Goal: Check status: Check status

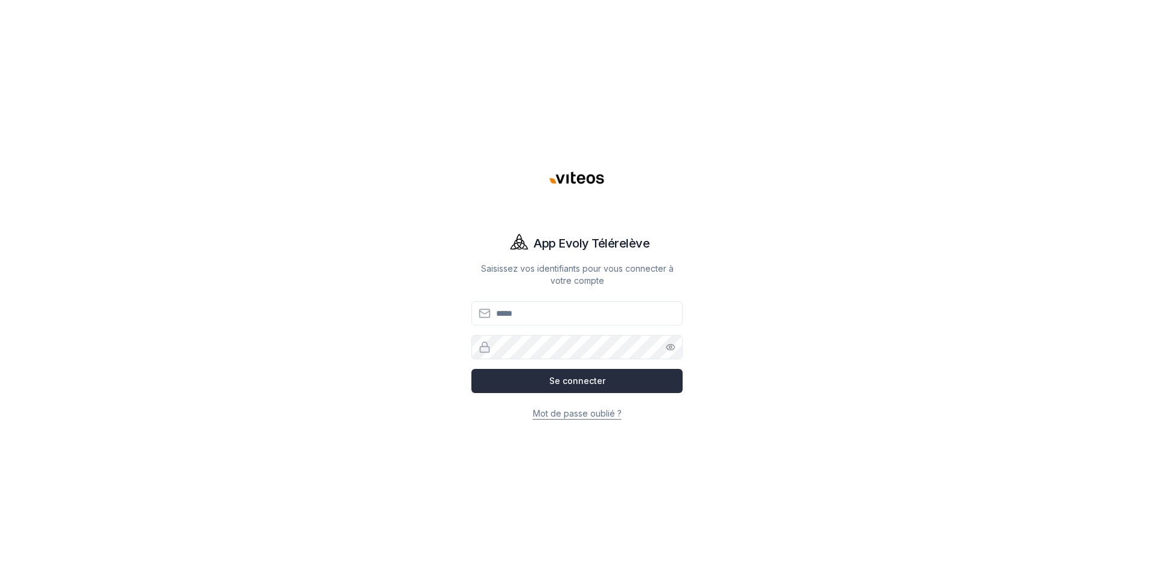
type input "**********"
click at [562, 383] on button "Se connecter" at bounding box center [577, 381] width 211 height 24
click at [589, 379] on button "Se connecter" at bounding box center [577, 381] width 211 height 24
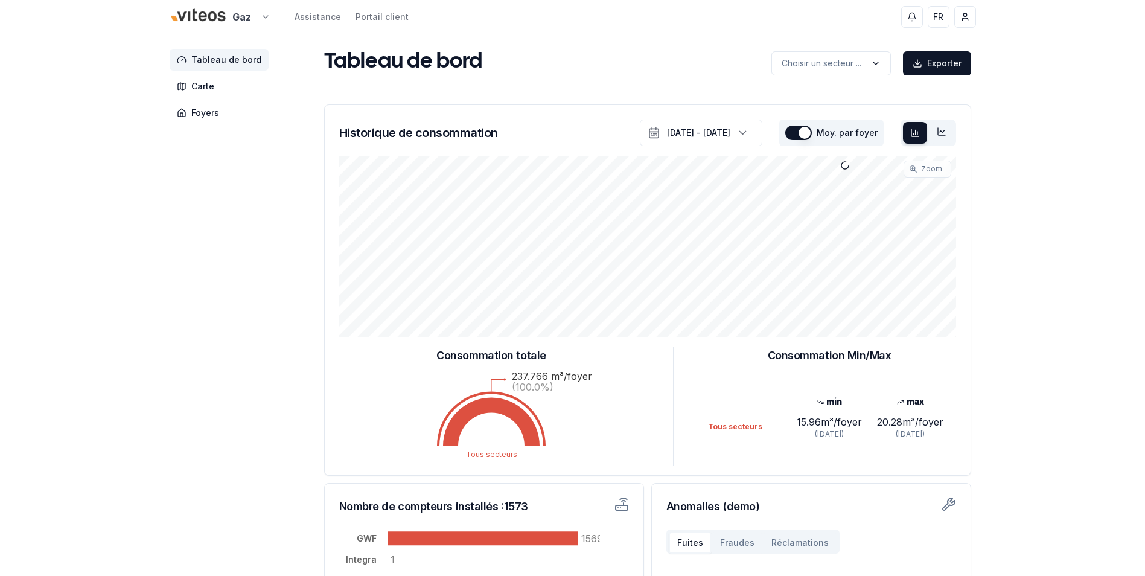
click at [265, 13] on html "Gaz Assistance Portail client FR Massimo Monastra Tableau de bord Carte Foyers …" at bounding box center [572, 374] width 1145 height 748
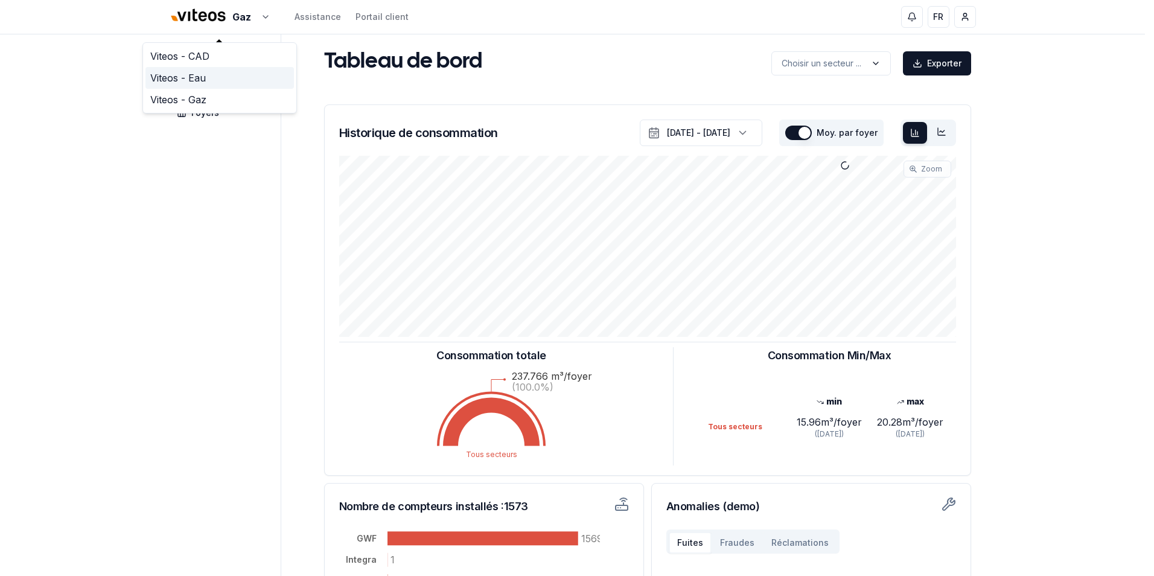
click at [209, 82] on link "Viteos - Eau" at bounding box center [220, 78] width 149 height 22
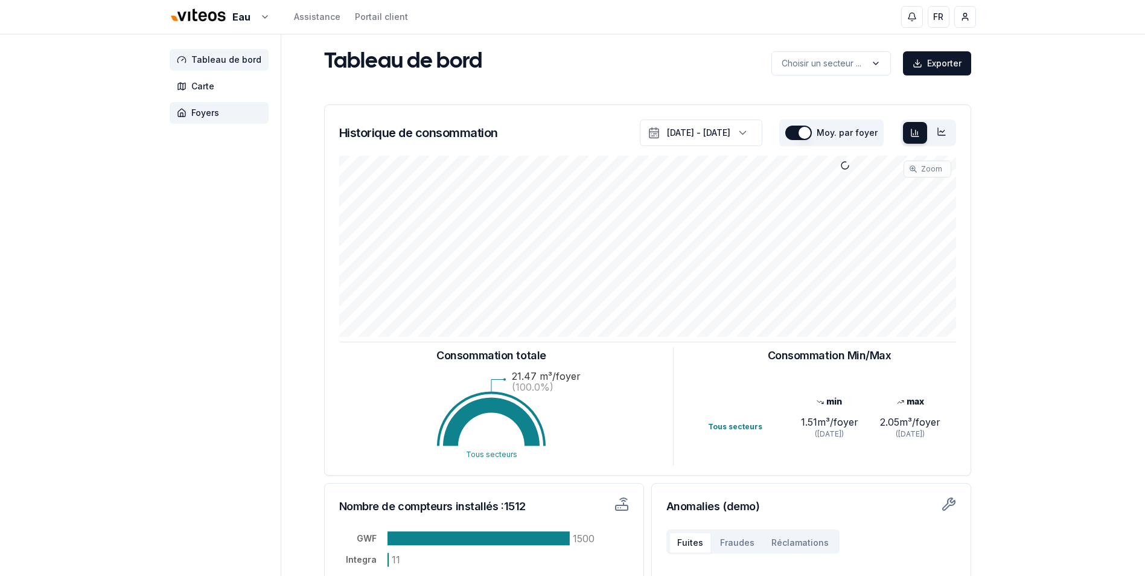
click at [221, 114] on span "Foyers" at bounding box center [219, 113] width 99 height 22
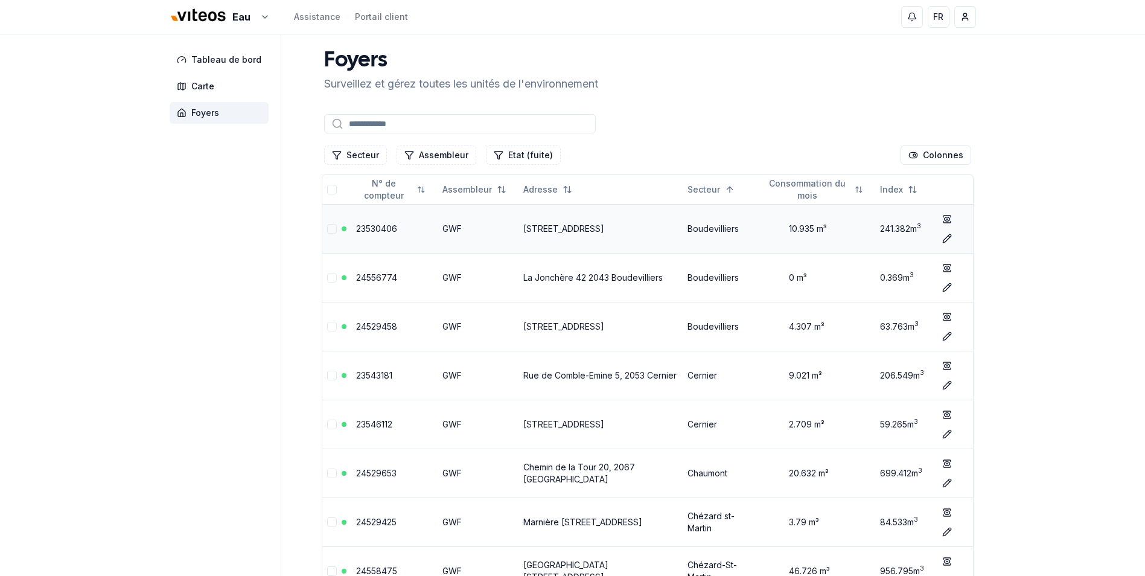
click at [370, 226] on link "23530406" at bounding box center [376, 228] width 41 height 10
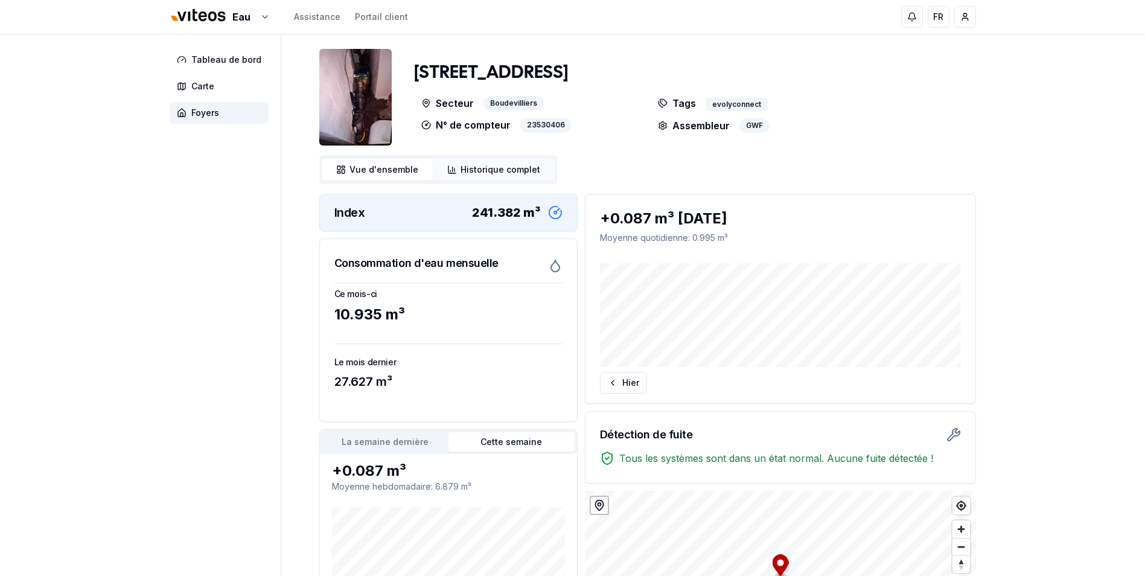
click at [490, 167] on span "Historique complet" at bounding box center [501, 170] width 80 height 12
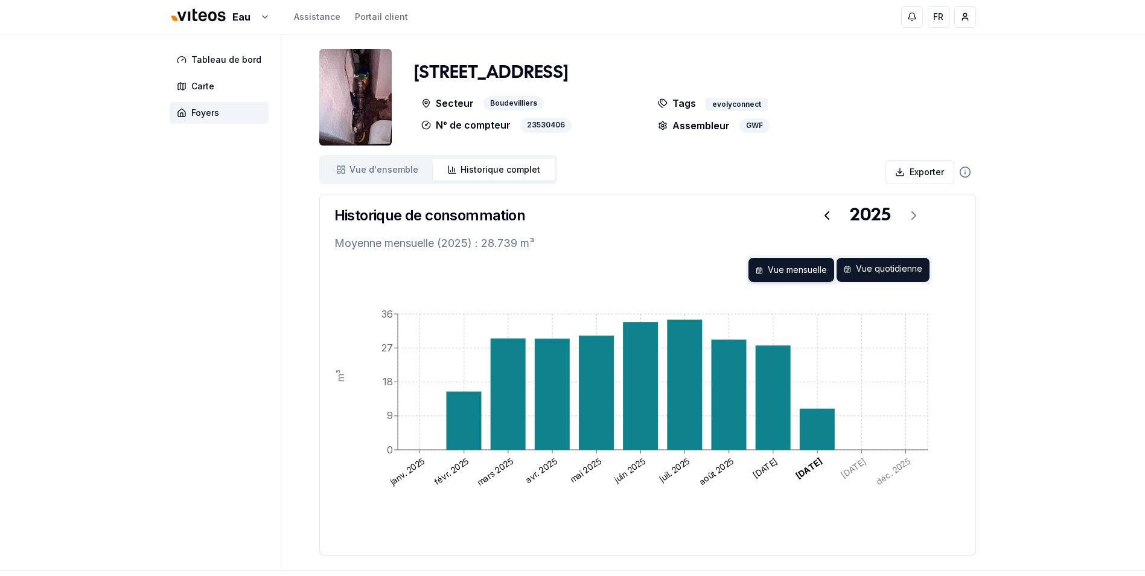
click at [897, 277] on div "Vue quotidienne" at bounding box center [883, 270] width 93 height 24
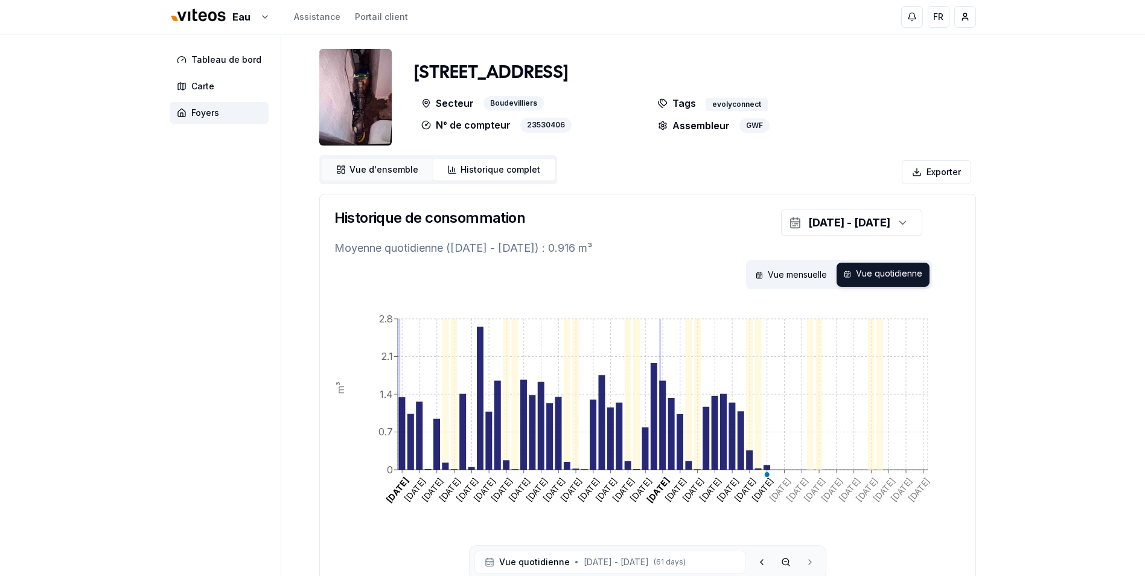
click at [379, 170] on span "Vue d'ensemble" at bounding box center [384, 170] width 69 height 12
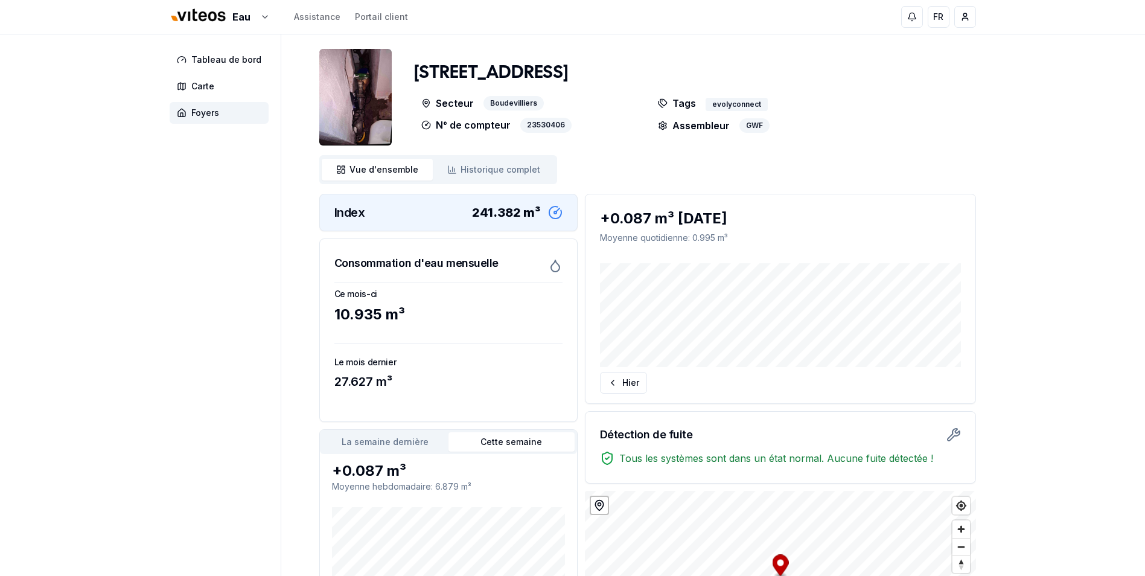
click at [522, 443] on button "Cette semaine" at bounding box center [512, 441] width 126 height 19
click at [371, 446] on button "La semaine dernière" at bounding box center [385, 441] width 126 height 19
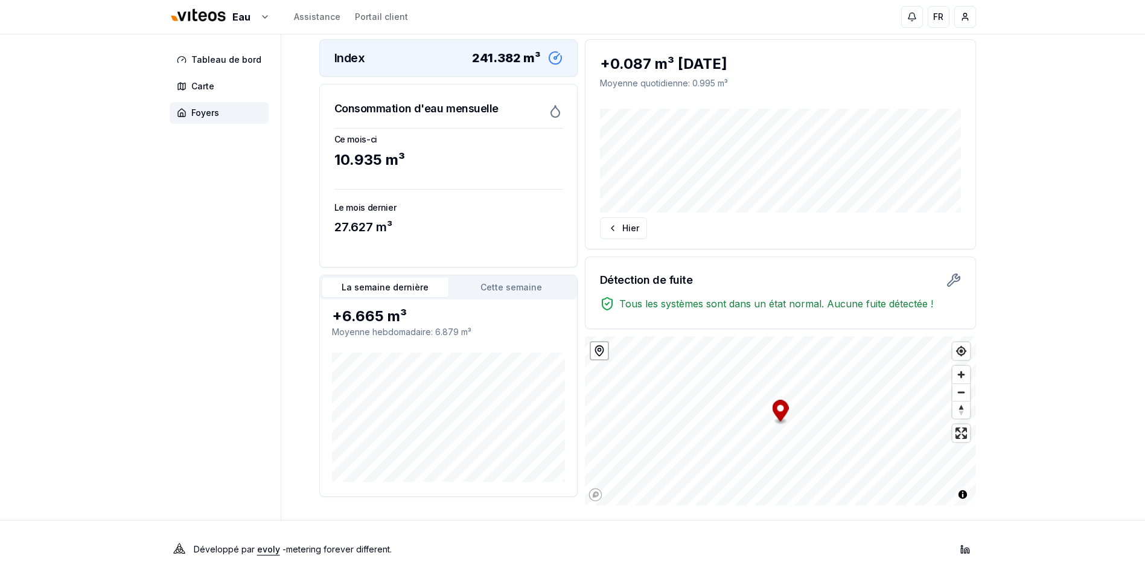
scroll to position [157, 0]
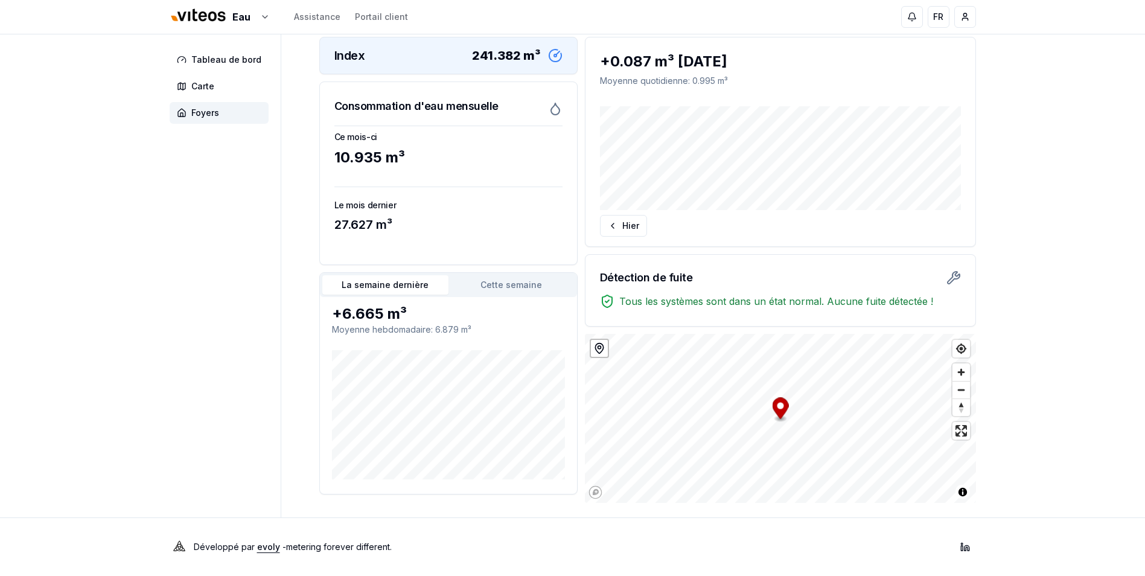
click at [213, 386] on aside "Tableau de bord Carte Foyers" at bounding box center [226, 197] width 112 height 640
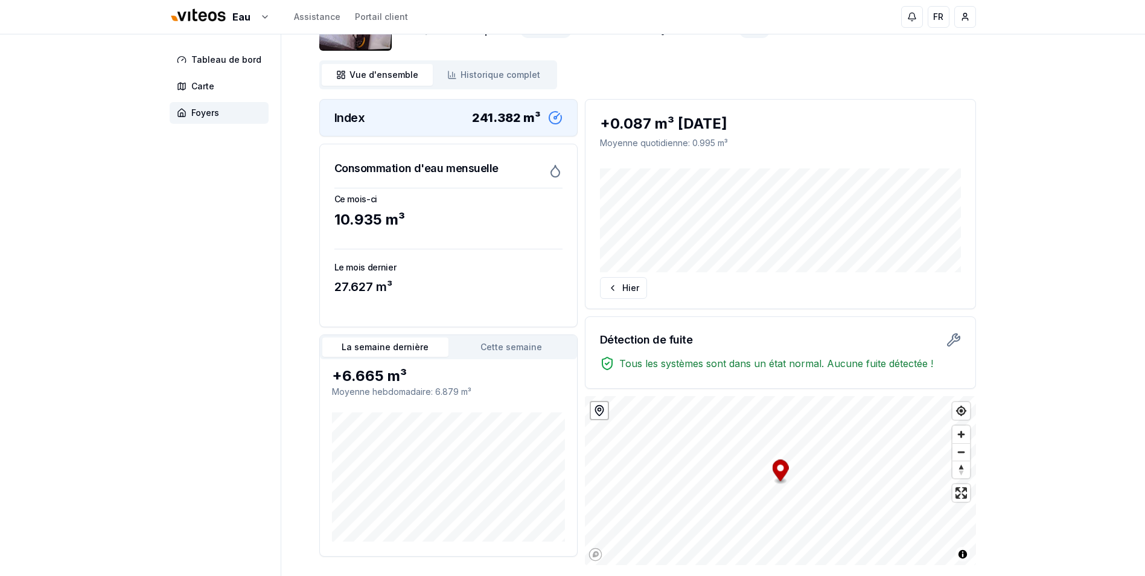
scroll to position [0, 0]
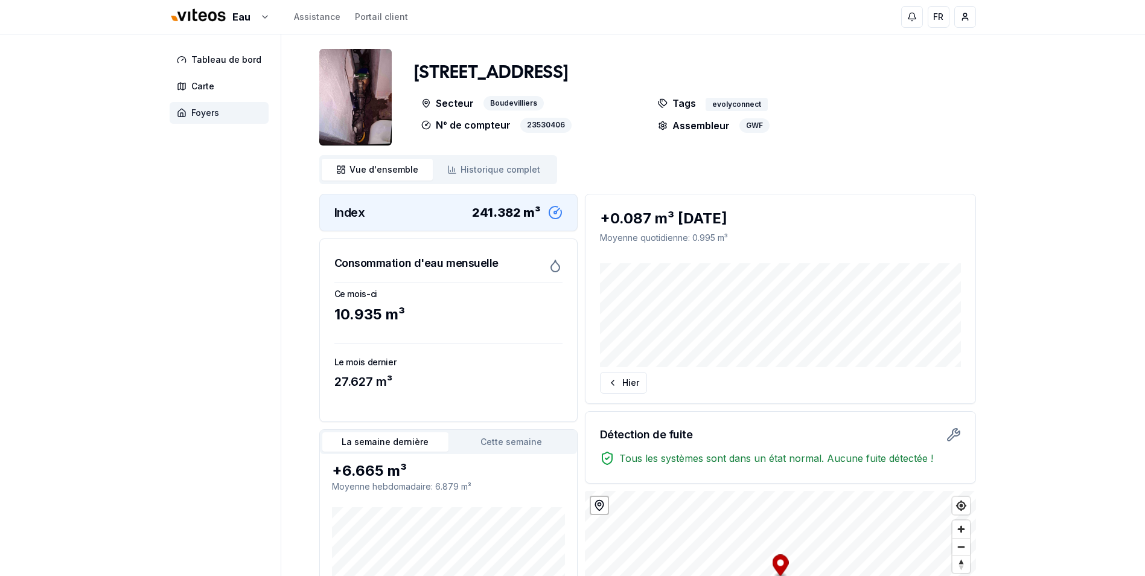
click at [214, 110] on span "Foyers" at bounding box center [205, 113] width 28 height 12
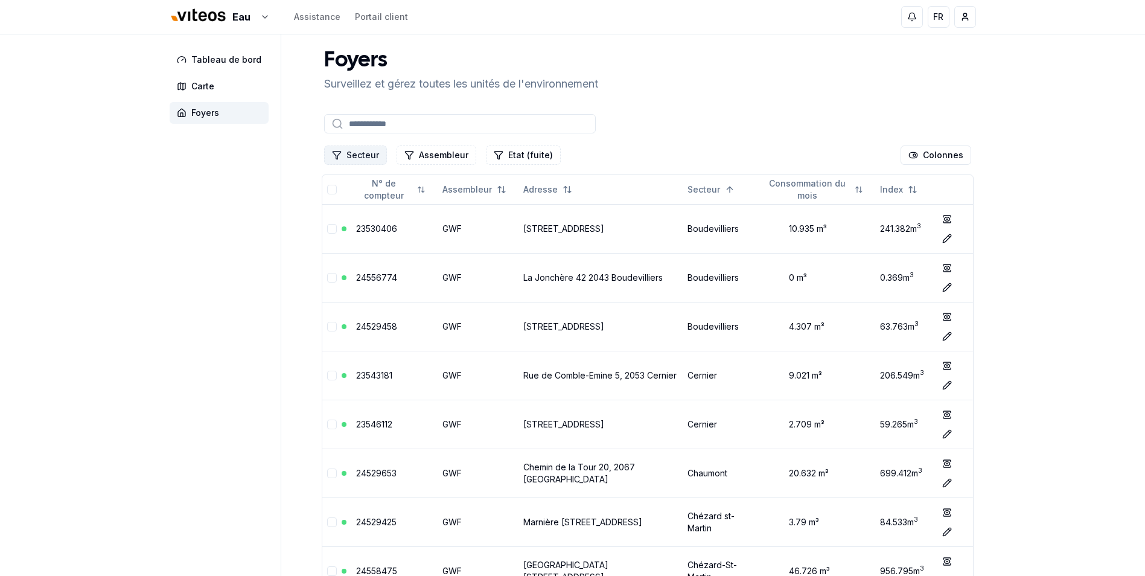
click at [358, 156] on button "Secteur" at bounding box center [355, 155] width 63 height 19
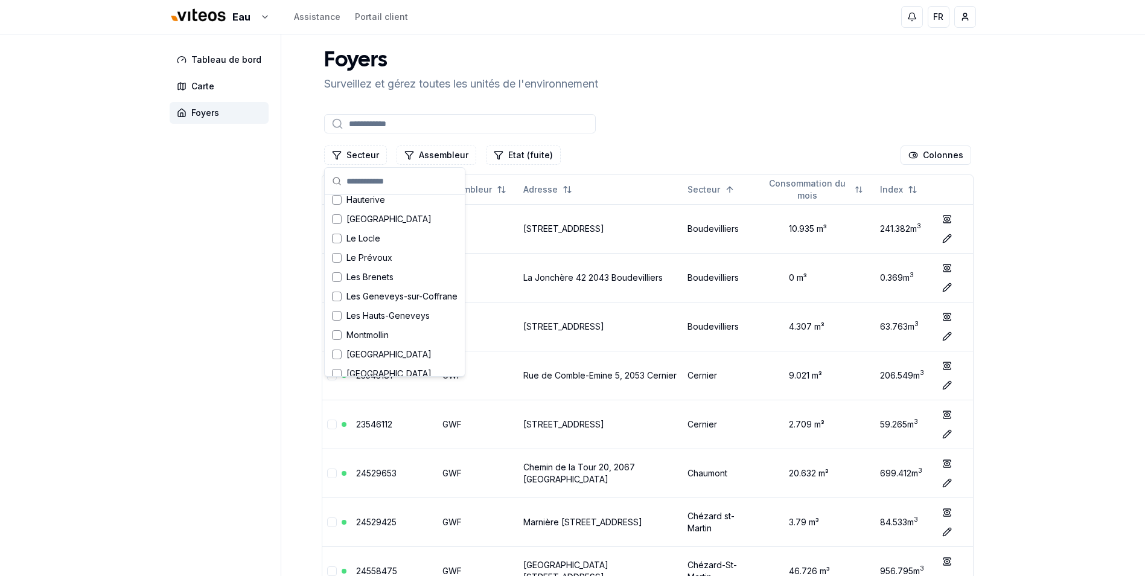
scroll to position [302, 0]
click at [334, 214] on div "Suggestions" at bounding box center [337, 215] width 10 height 10
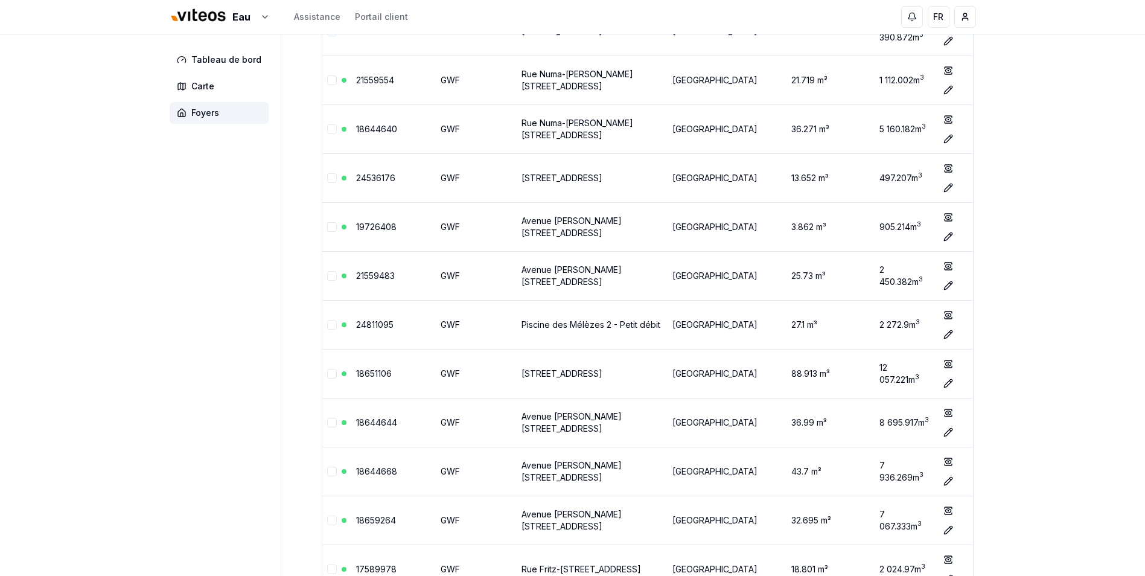
scroll to position [1570, 0]
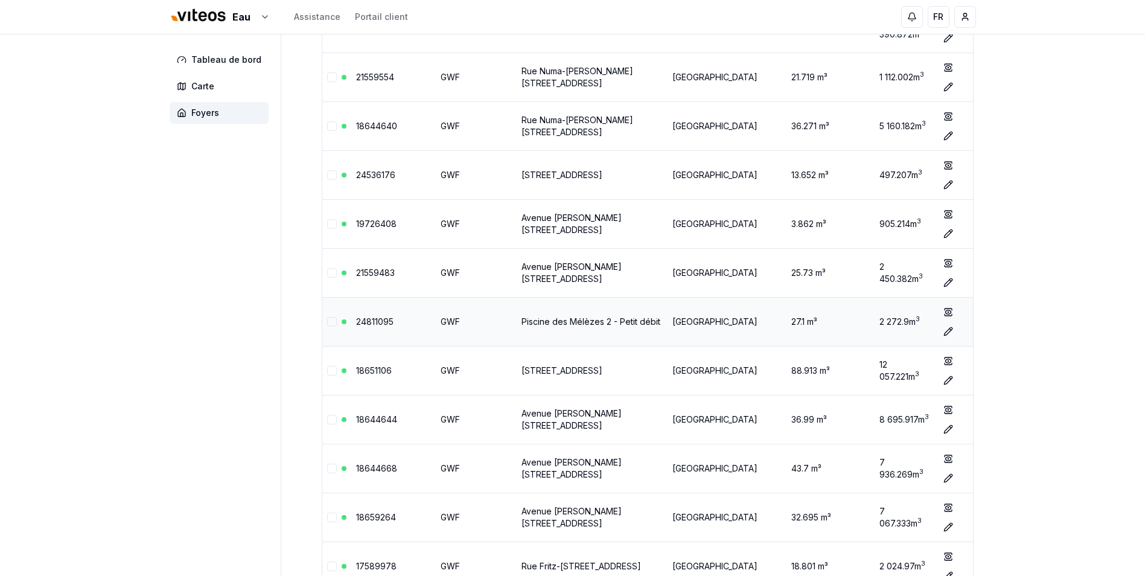
click at [555, 321] on link "Piscine des Mélèzes 2 - Petit débit" at bounding box center [591, 321] width 139 height 10
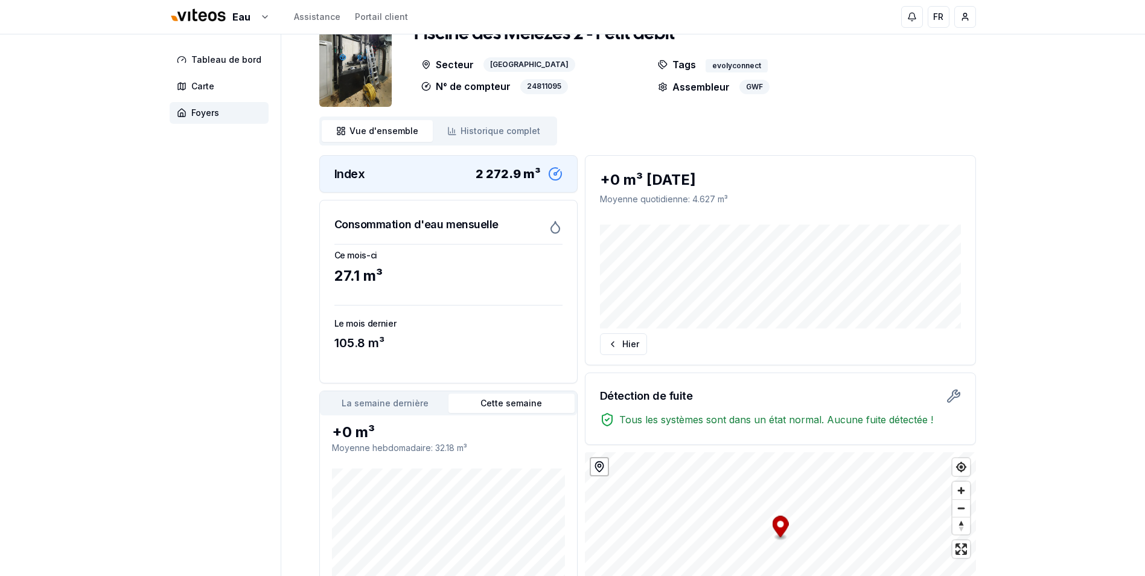
scroll to position [60, 0]
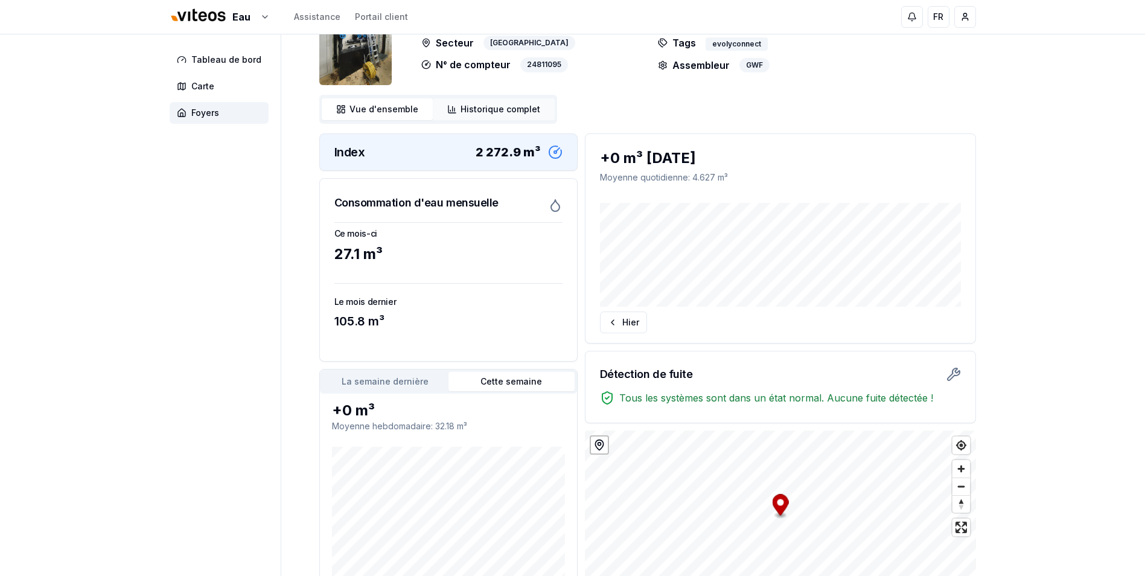
click at [467, 107] on span "Historique complet" at bounding box center [501, 109] width 80 height 12
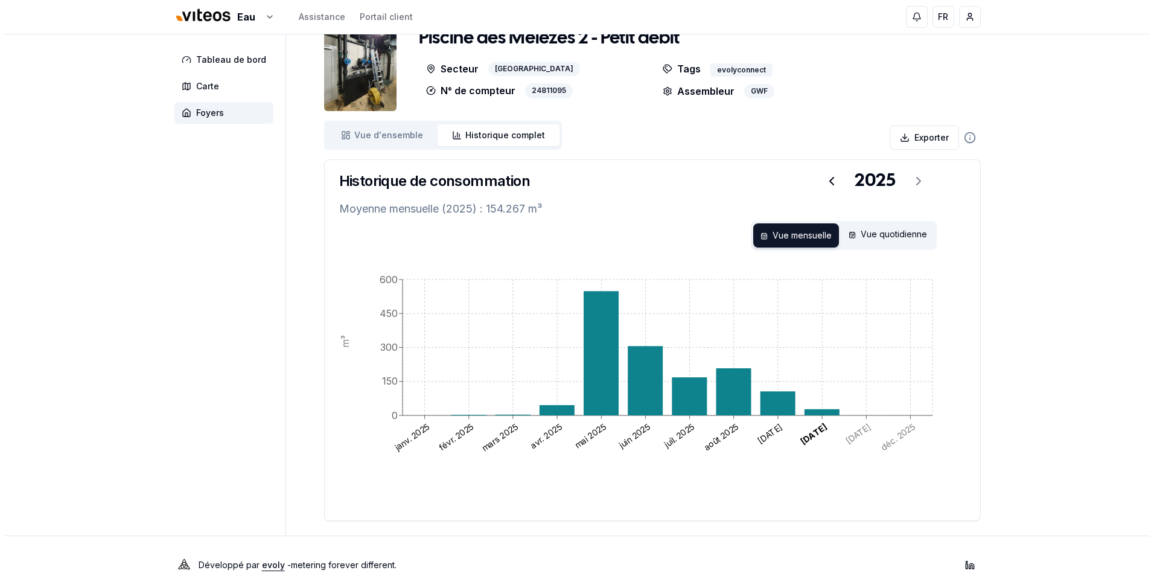
scroll to position [53, 0]
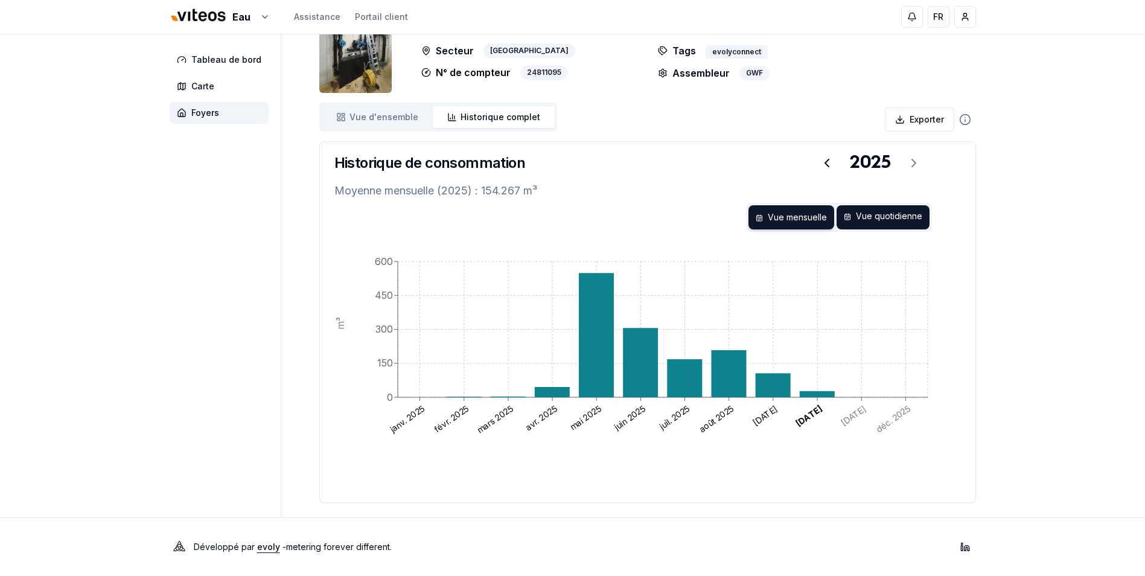
click at [907, 221] on div "Vue quotidienne" at bounding box center [883, 217] width 93 height 24
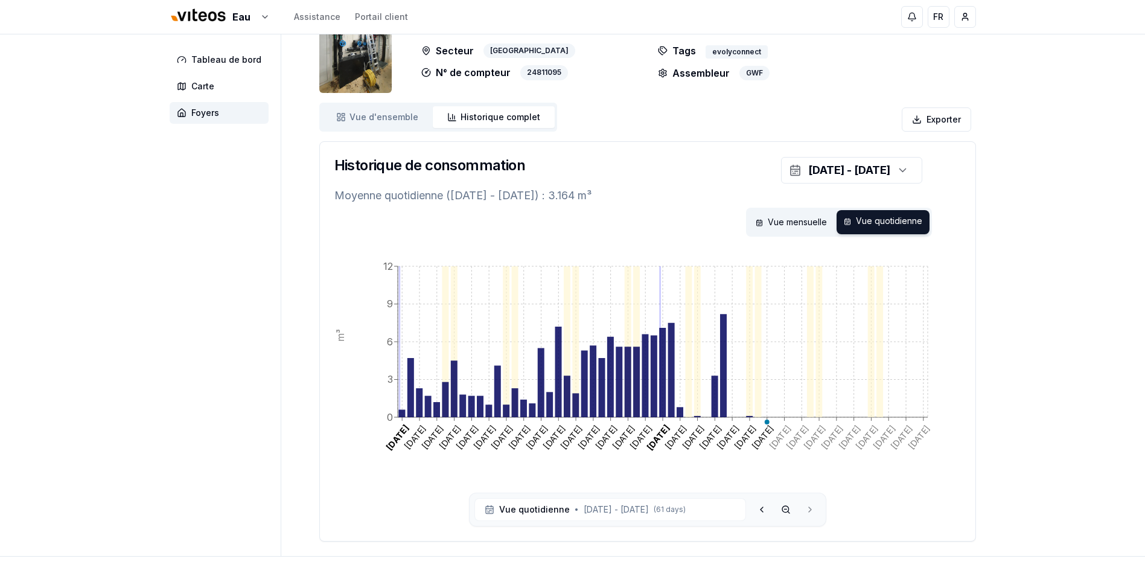
click at [117, 368] on div "Eau Assistance Portail client FR Massimo Monastra Tableau de bord Carte Foyers …" at bounding box center [572, 280] width 1145 height 667
click at [963, 21] on html "Eau Assistance Portail client FR Massimo Monastra Tableau de bord Carte Foyers …" at bounding box center [572, 280] width 1145 height 667
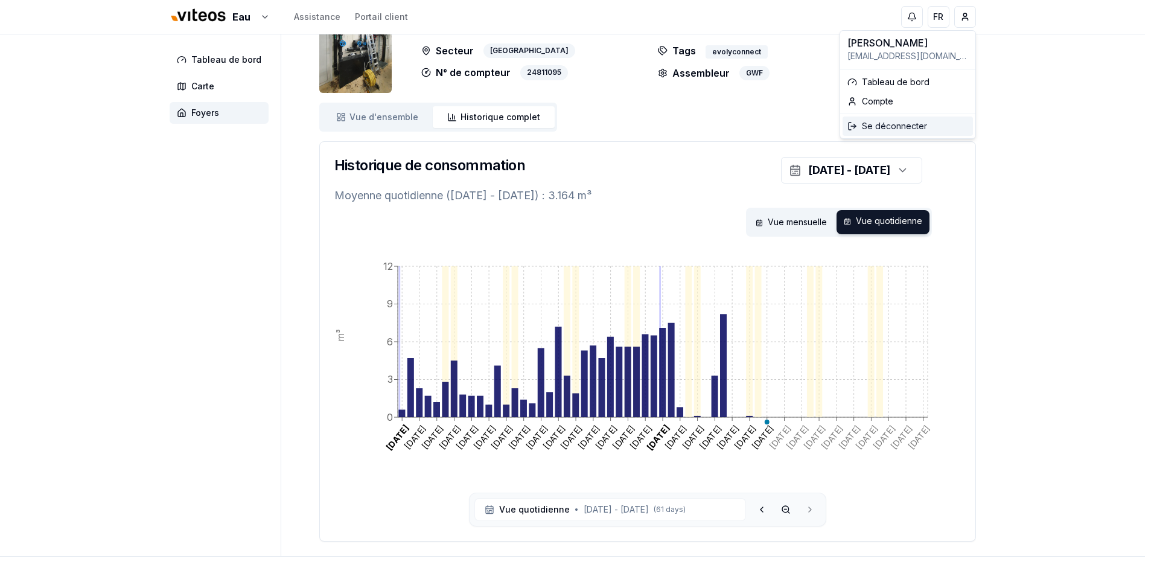
click at [886, 129] on div "Se déconnecter" at bounding box center [908, 126] width 130 height 19
